Goal: Task Accomplishment & Management: Complete application form

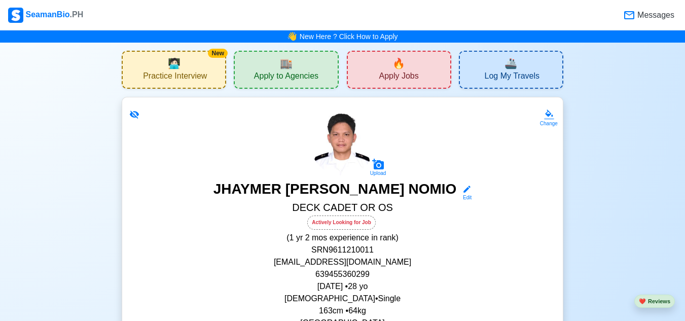
click at [418, 75] on div "🔥 Apply Jobs" at bounding box center [399, 70] width 104 height 38
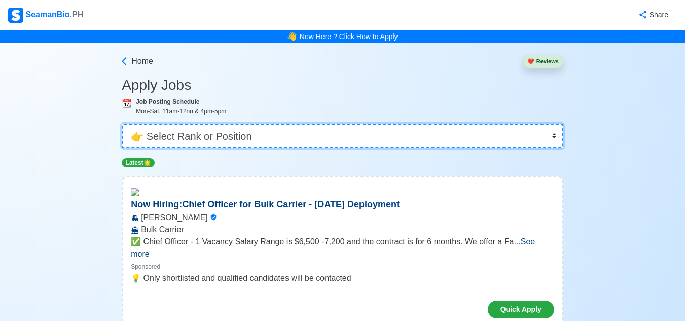
click at [515, 129] on select "👉 Select Rank or Position Master Chief Officer 2nd Officer 3rd Officer Junior O…" at bounding box center [343, 136] width 442 height 24
select select "Ordinary [PERSON_NAME]"
click at [123, 124] on select "👉 Select Rank or Position Master Chief Officer 2nd Officer 3rd Officer Junior O…" at bounding box center [343, 136] width 442 height 24
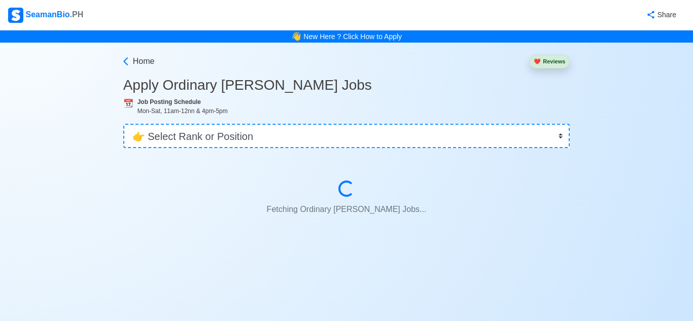
click at [154, 217] on p "Fetching Ordinary [PERSON_NAME] Jobs..." at bounding box center [347, 209] width 398 height 20
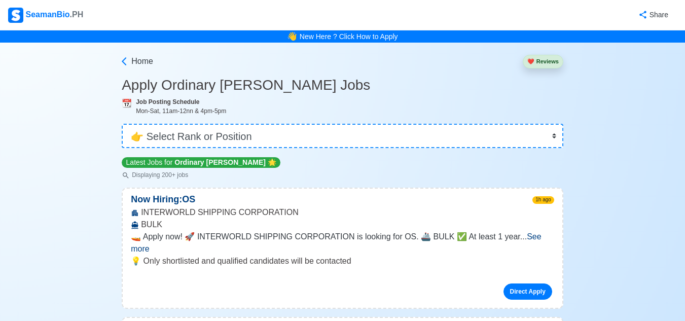
click at [541, 238] on span "See more" at bounding box center [336, 242] width 410 height 21
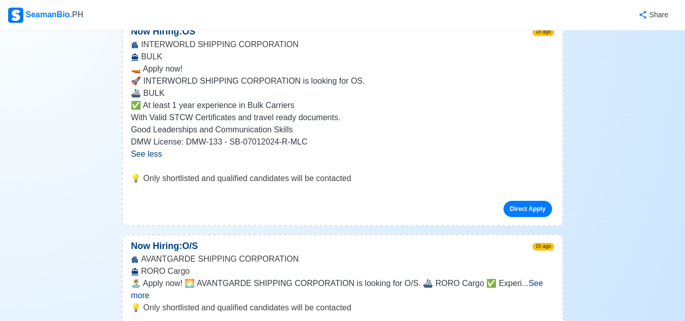
scroll to position [183, 0]
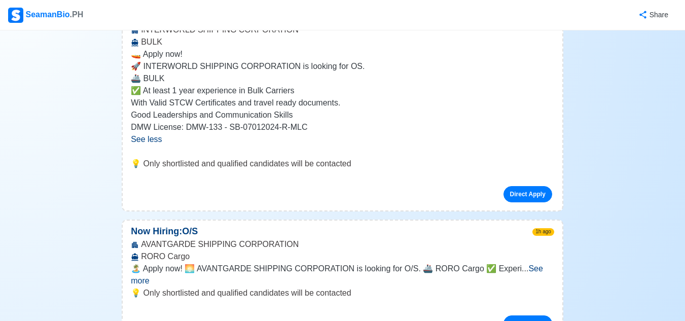
click at [538, 264] on span "See more" at bounding box center [337, 274] width 412 height 21
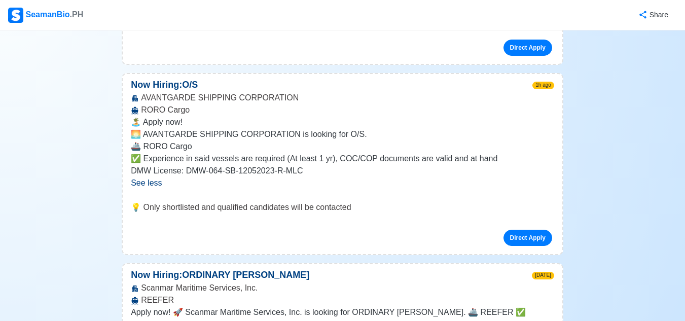
scroll to position [345, 0]
